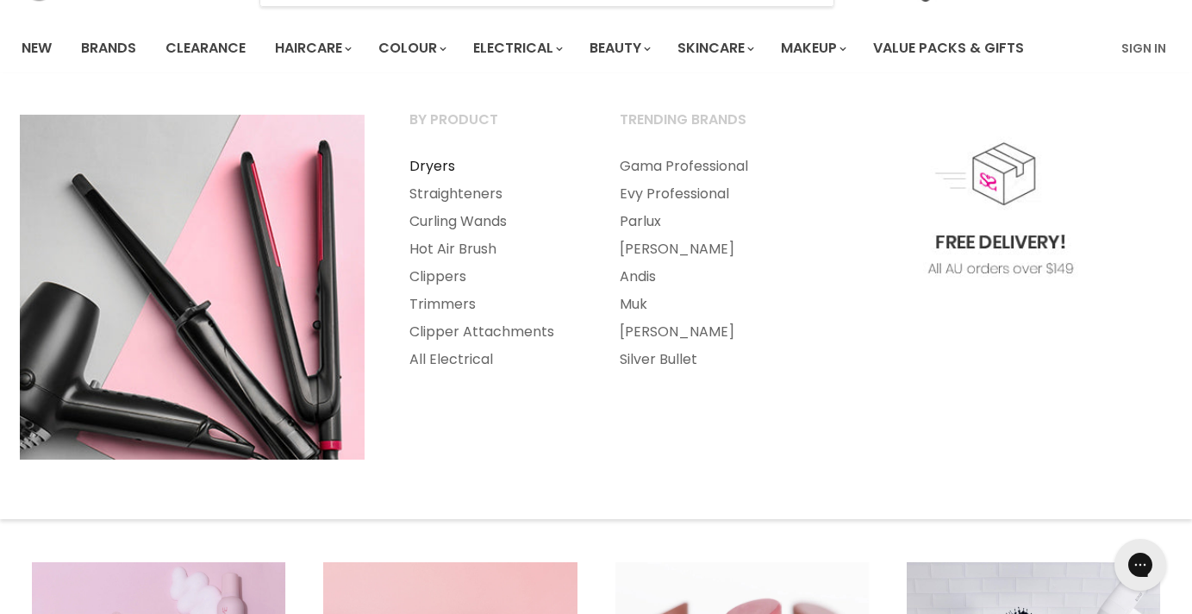
click at [431, 156] on link "Dryers" at bounding box center [491, 167] width 207 height 28
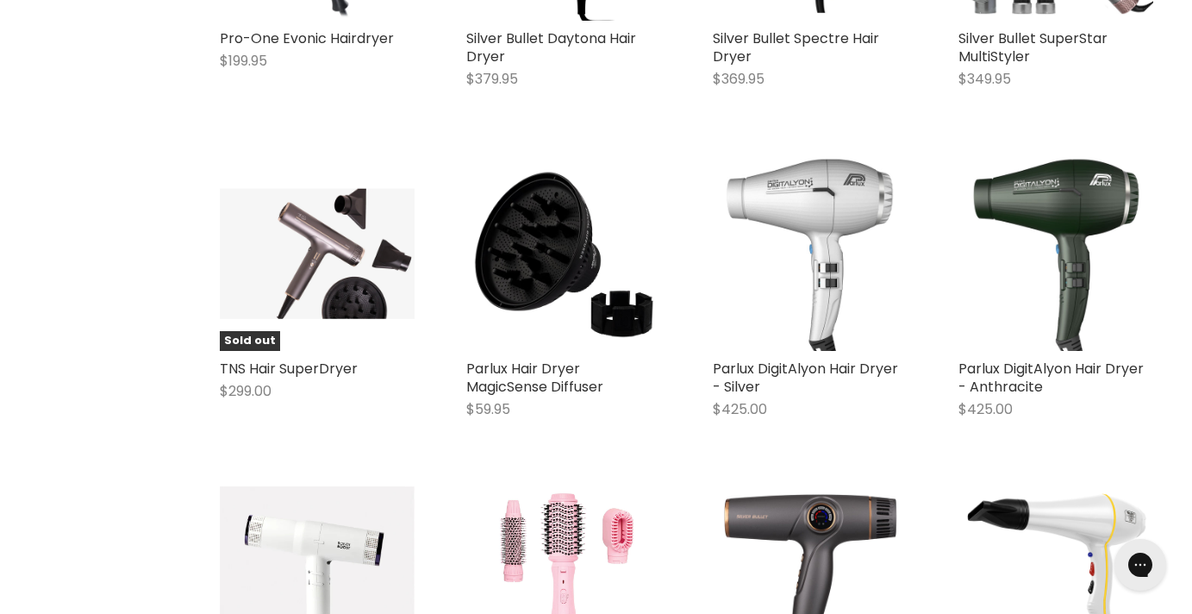
scroll to position [3438, 0]
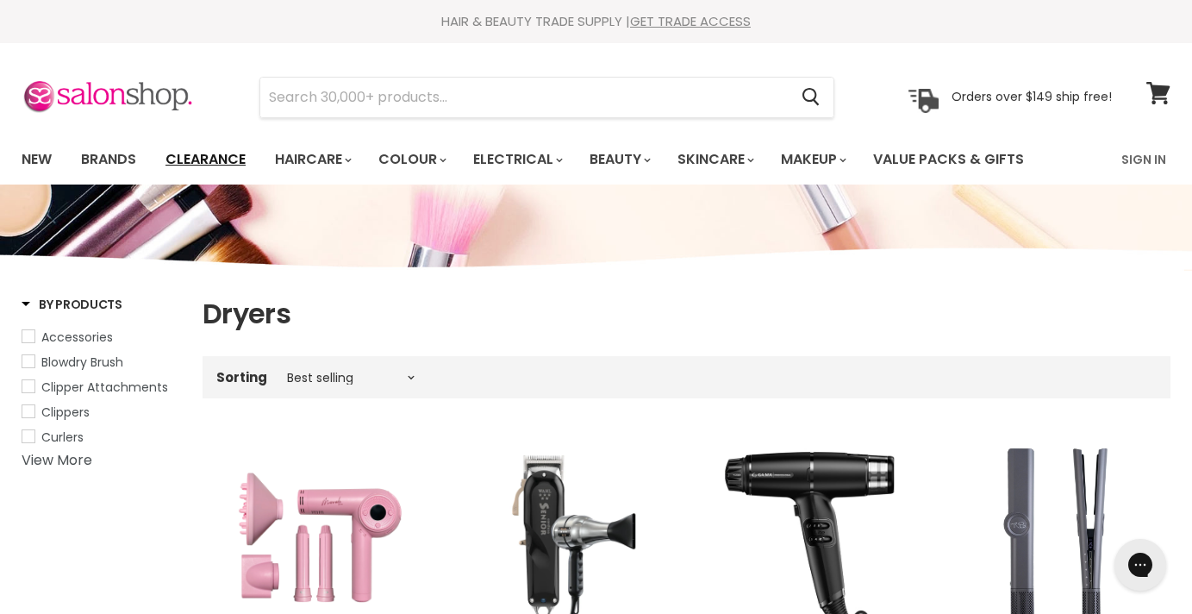
click at [215, 160] on link "Clearance" at bounding box center [206, 159] width 106 height 36
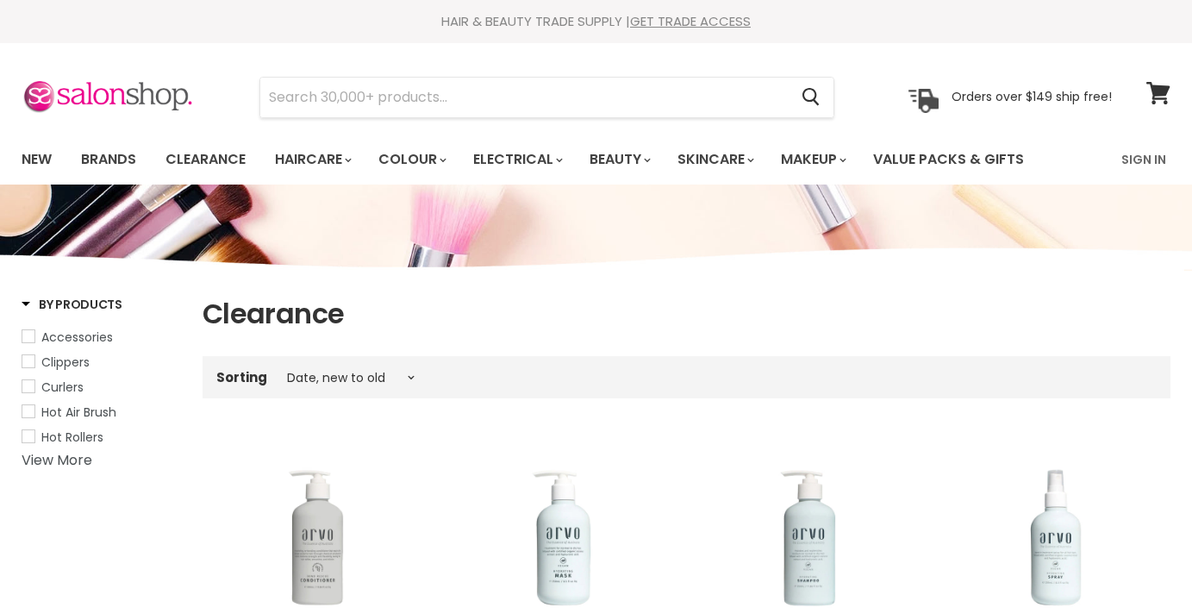
select select "created-descending"
click at [295, 84] on input "Search" at bounding box center [524, 98] width 528 height 40
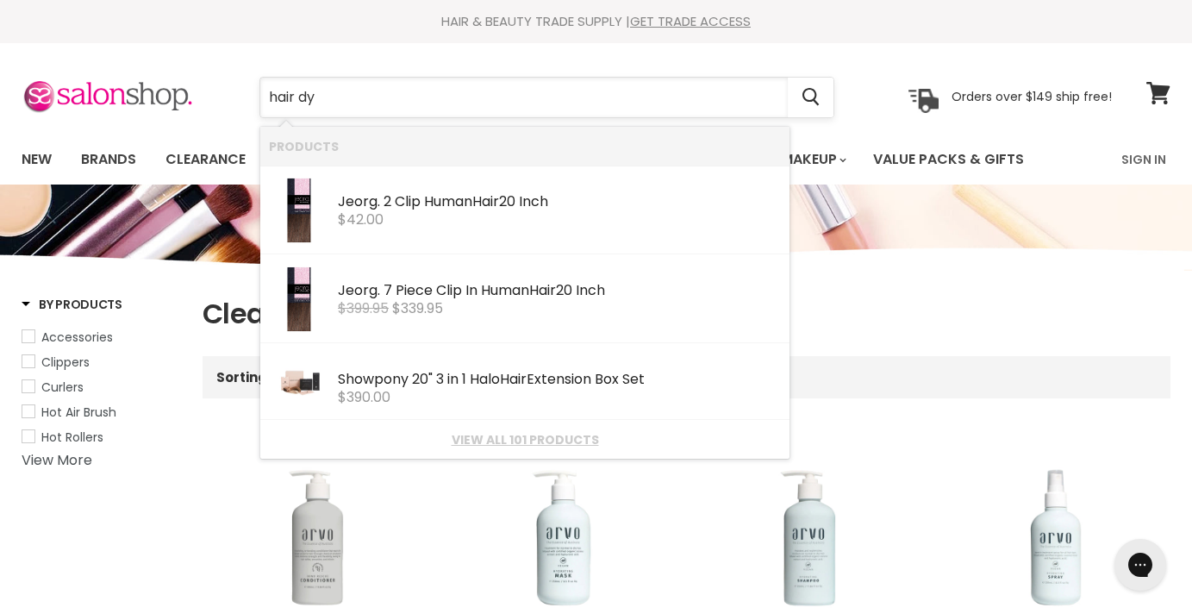
type input "hair dye"
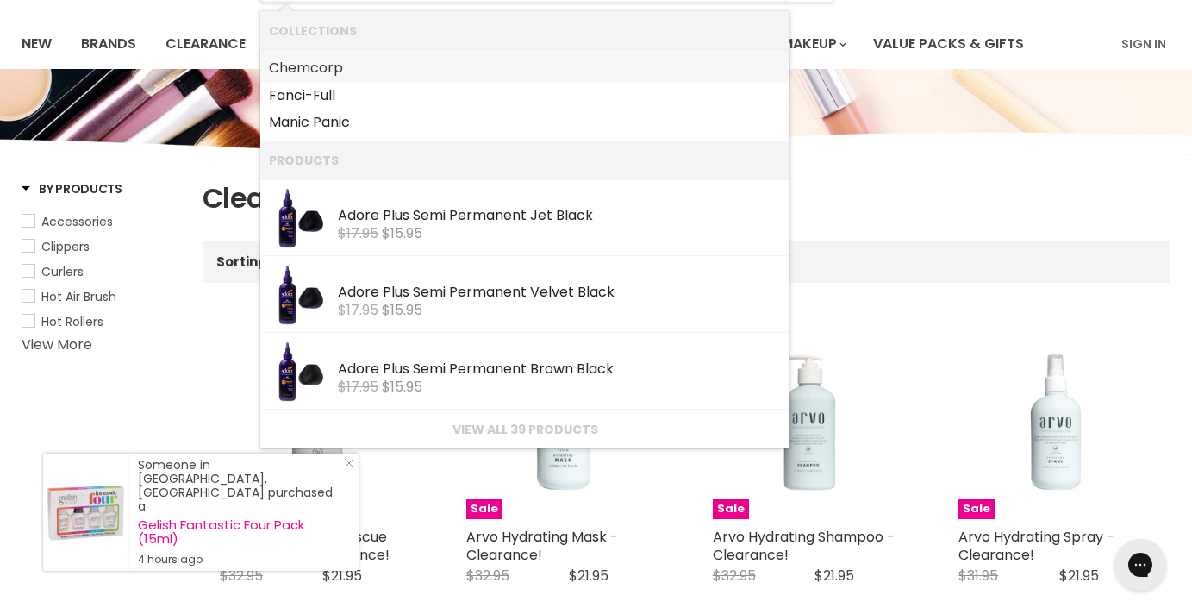
scroll to position [116, 0]
click at [345, 72] on link "Chemcorp" at bounding box center [525, 67] width 512 height 28
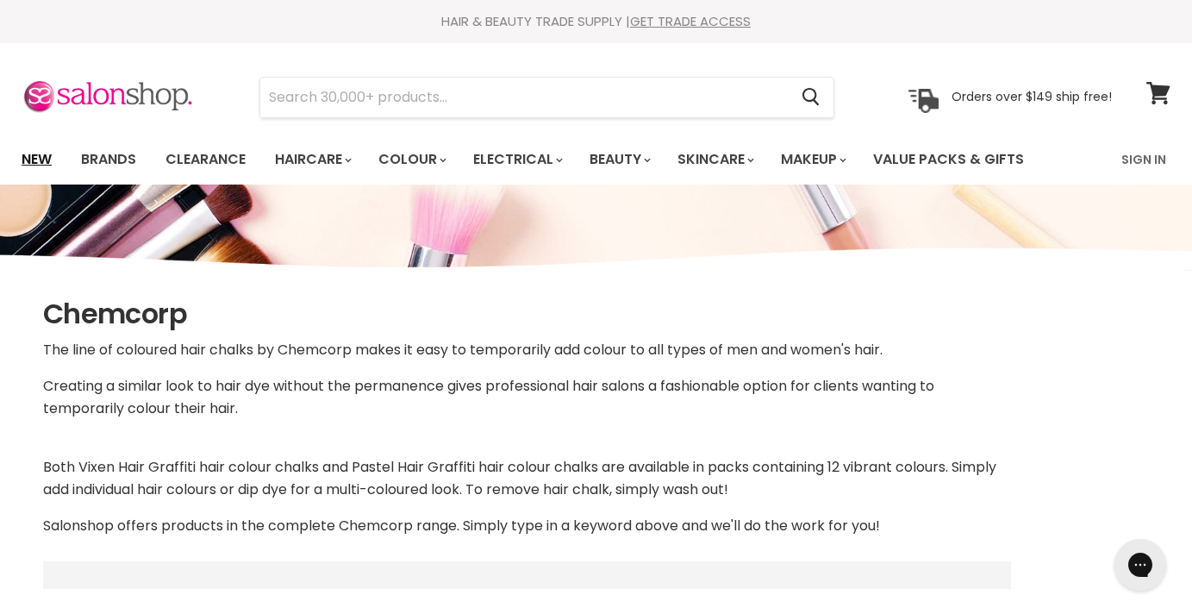
click at [34, 154] on link "New" at bounding box center [37, 159] width 56 height 36
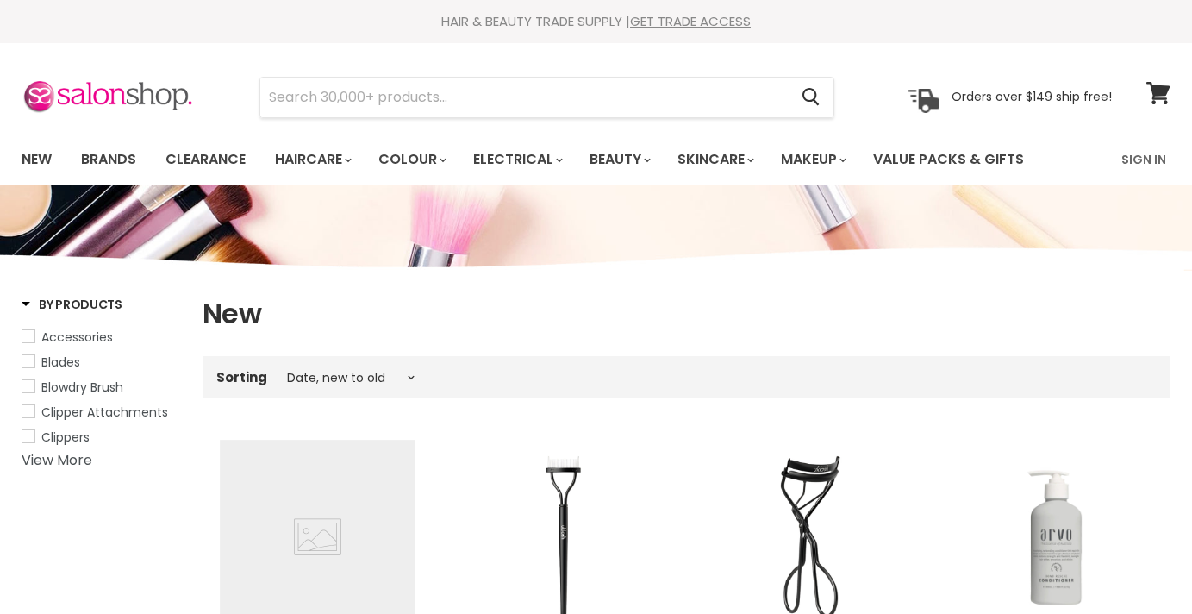
select select "created-descending"
